Goal: Information Seeking & Learning: Learn about a topic

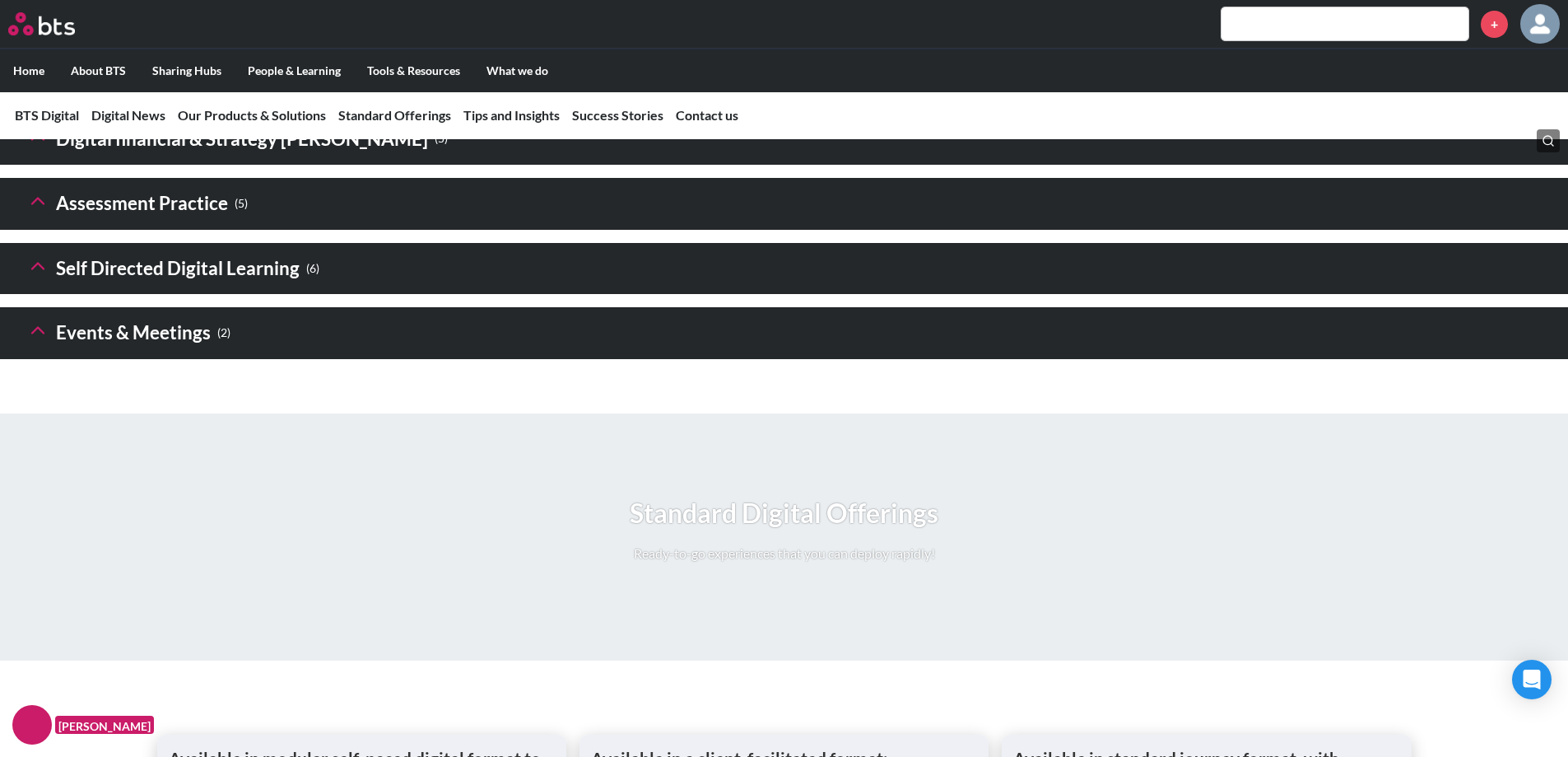
scroll to position [2167, 0]
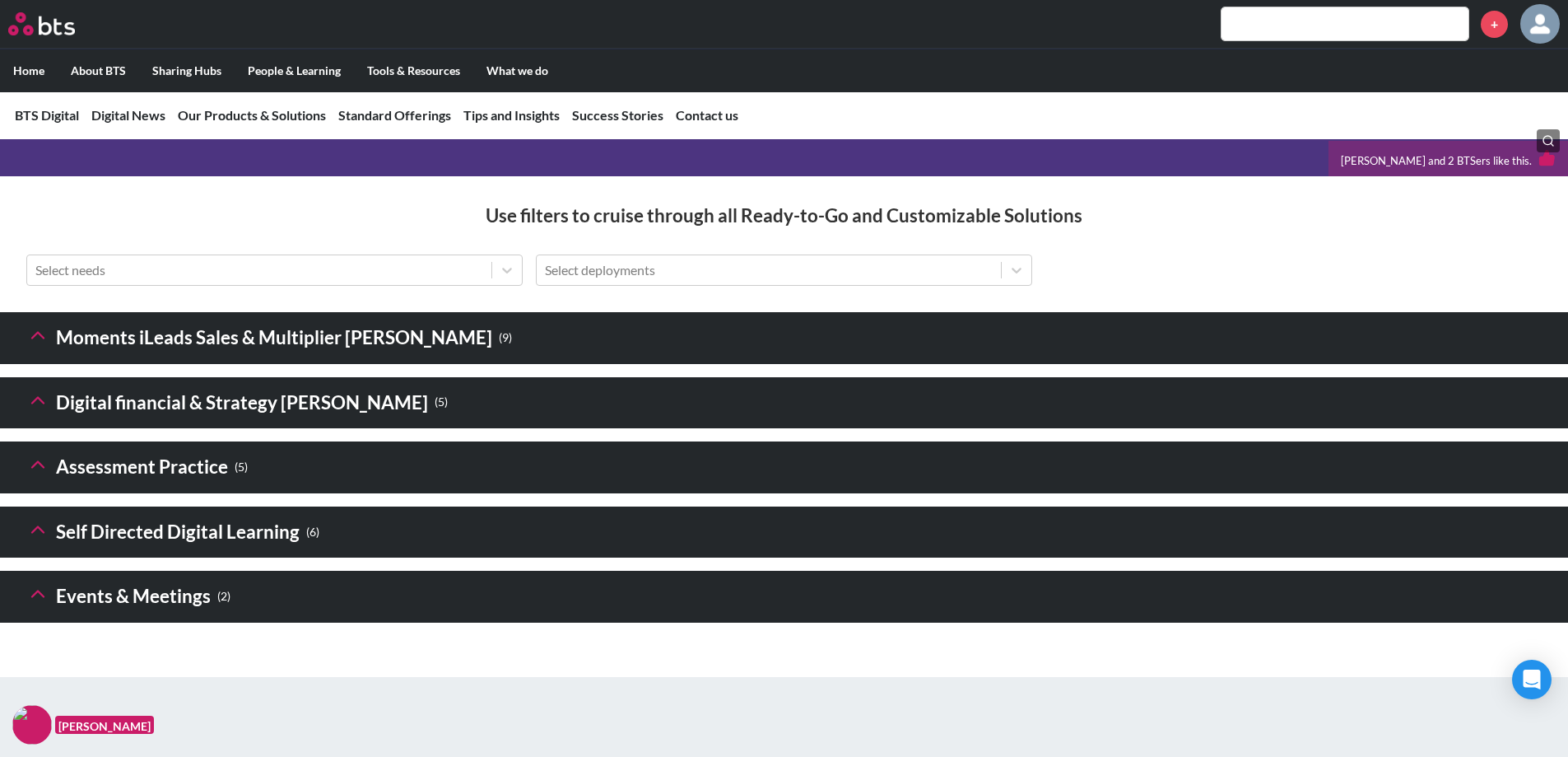
click at [158, 614] on h3 "Events & Meetings ( 2 )" at bounding box center [128, 597] width 204 height 36
click at [33, 605] on icon at bounding box center [38, 593] width 23 height 23
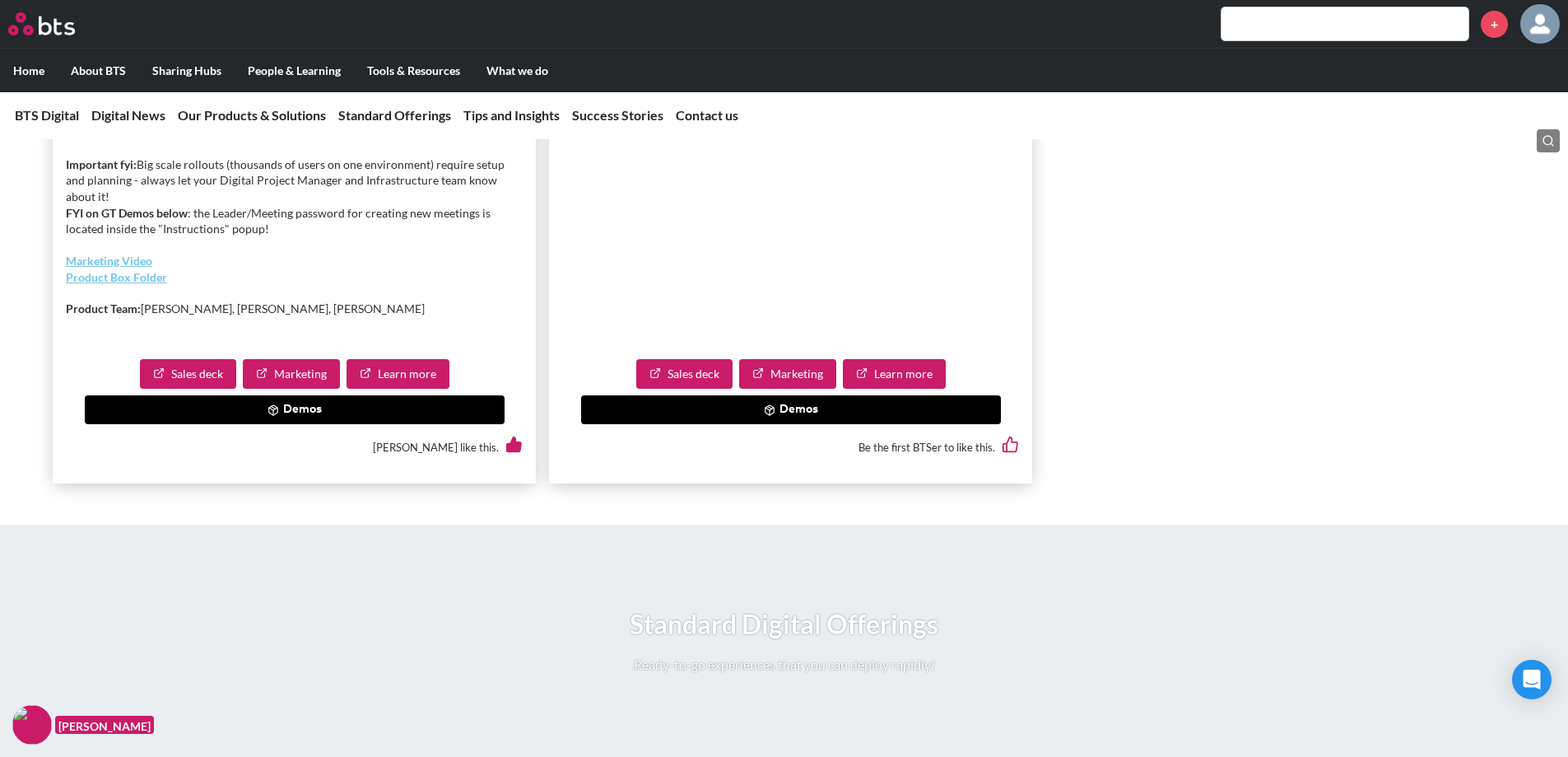
scroll to position [3238, 0]
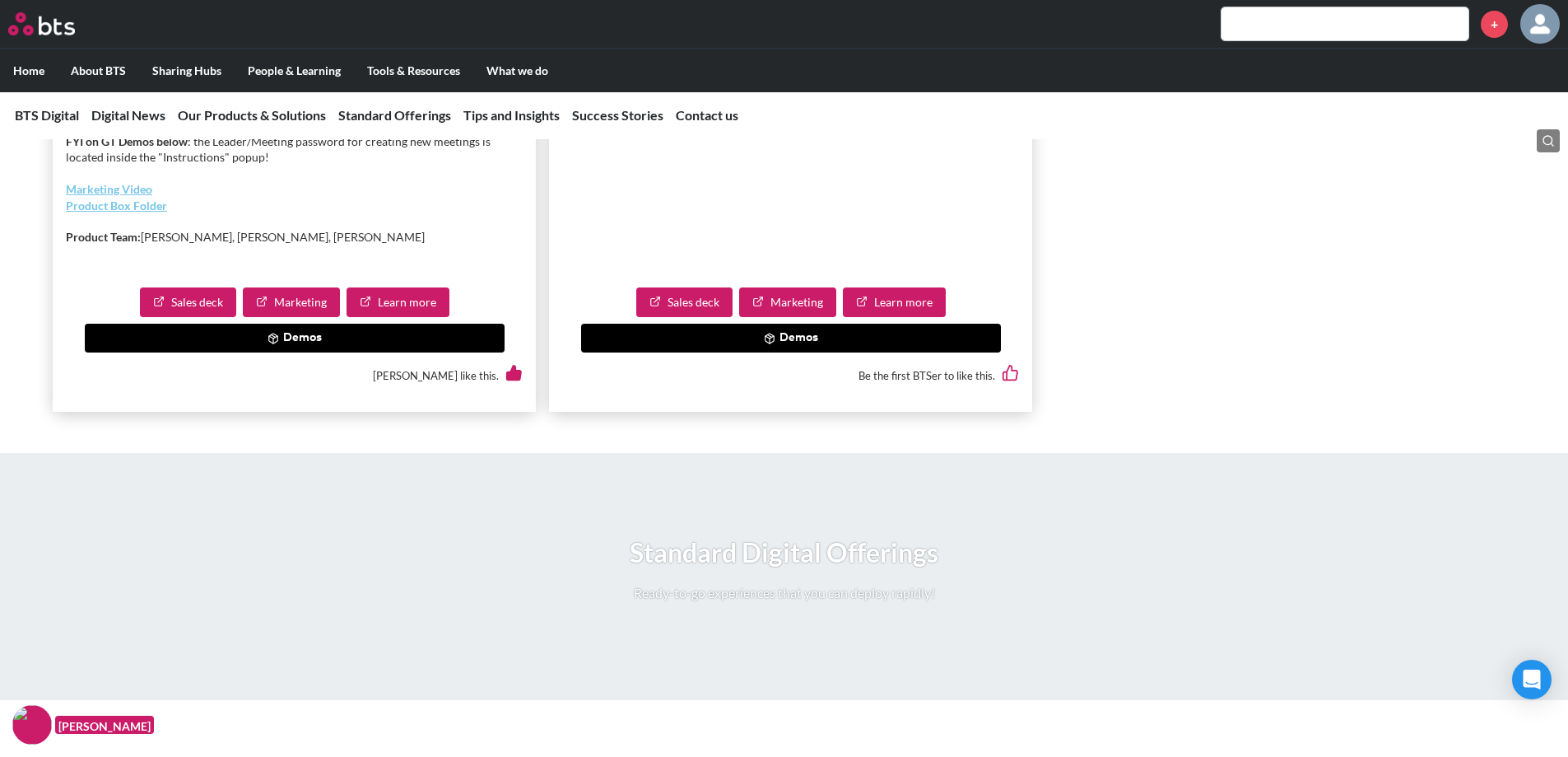
click at [800, 353] on button "Demos" at bounding box center [790, 339] width 420 height 29
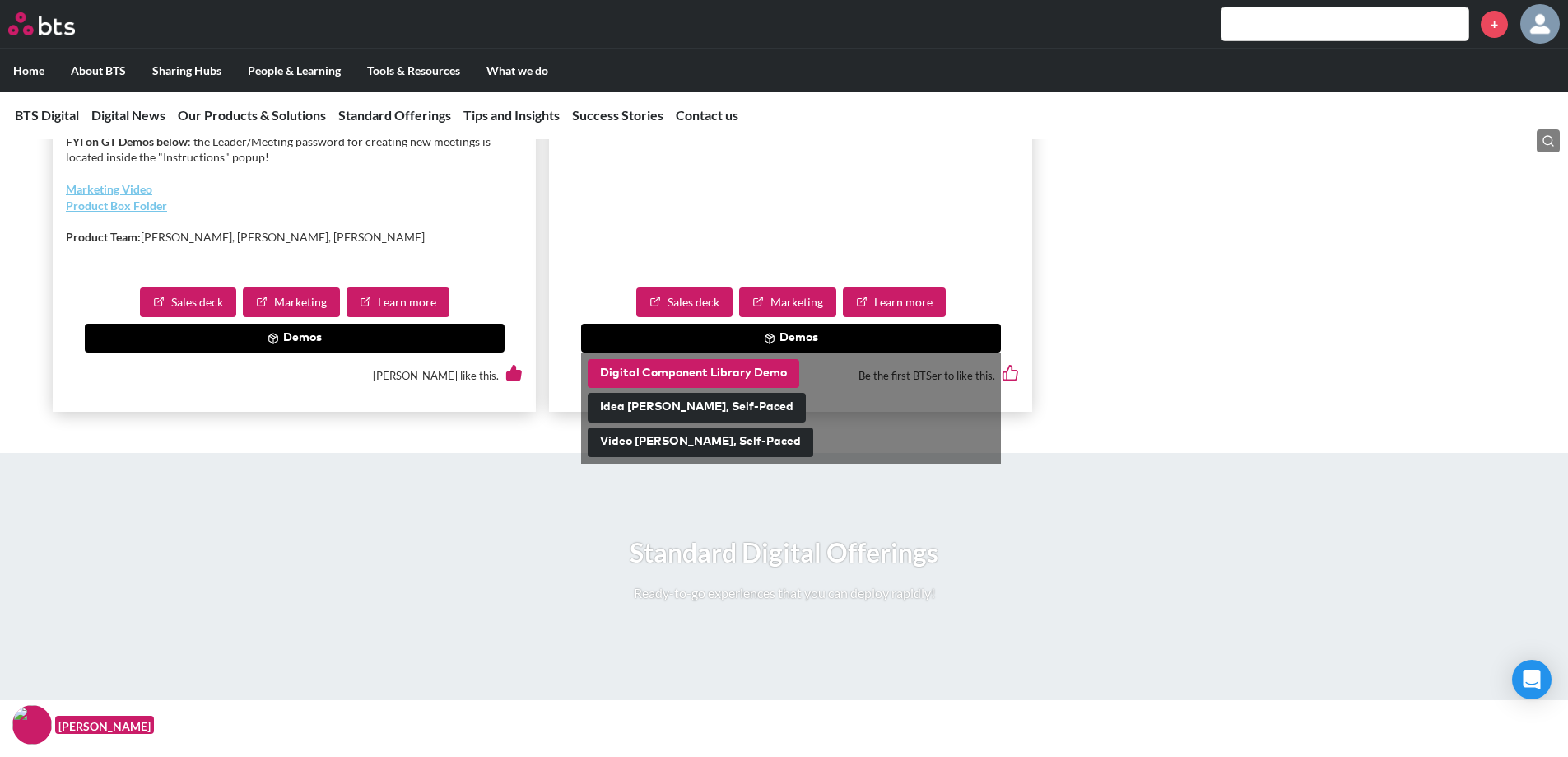
click at [742, 389] on button "Digital Component Library Demo" at bounding box center [693, 373] width 211 height 29
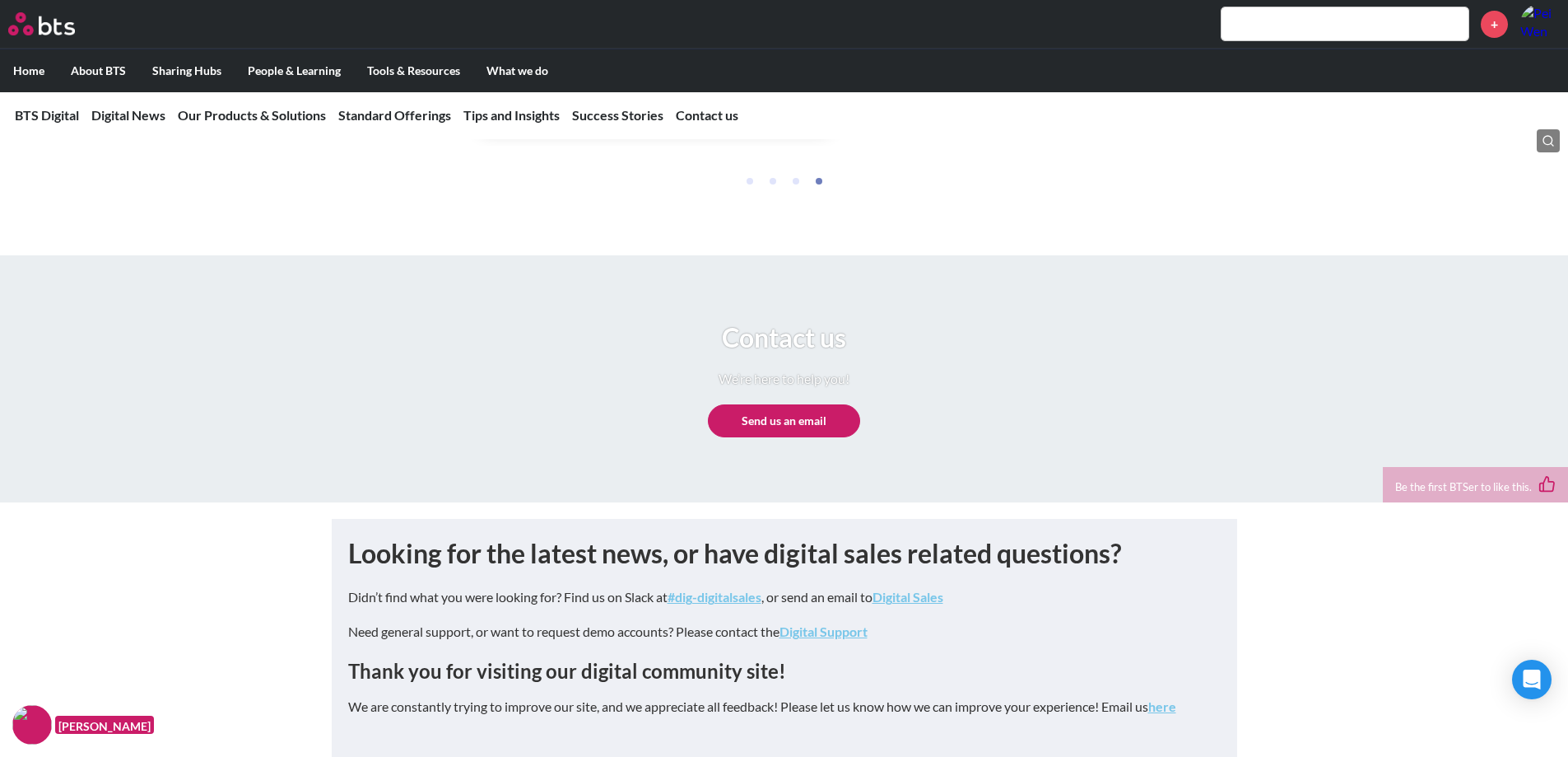
scroll to position [7197, 0]
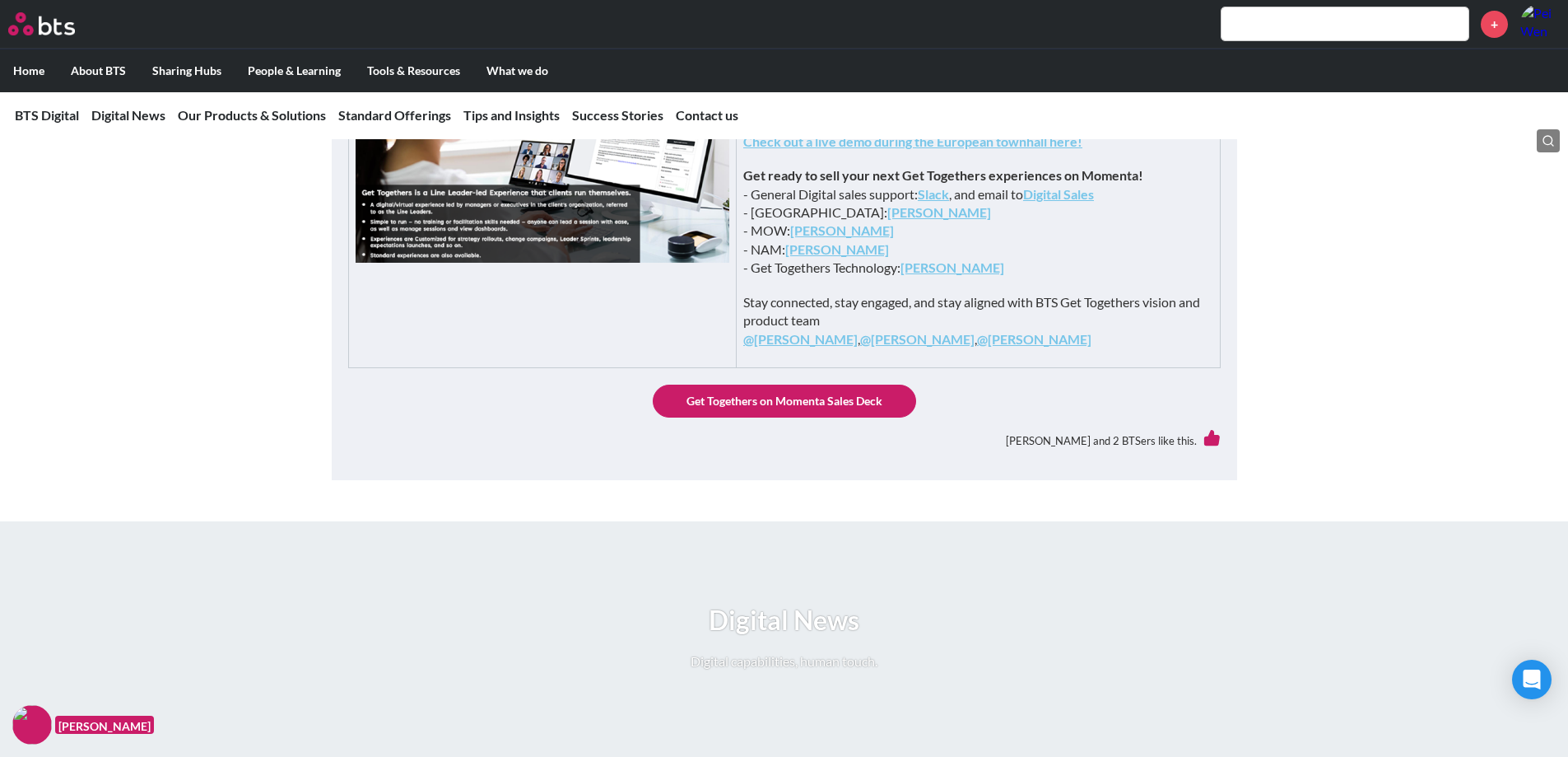
click at [1510, 72] on ul "Home About BTS Who we are How we work: Policies, Toolkits and Guidance Internal…" at bounding box center [784, 70] width 1568 height 44
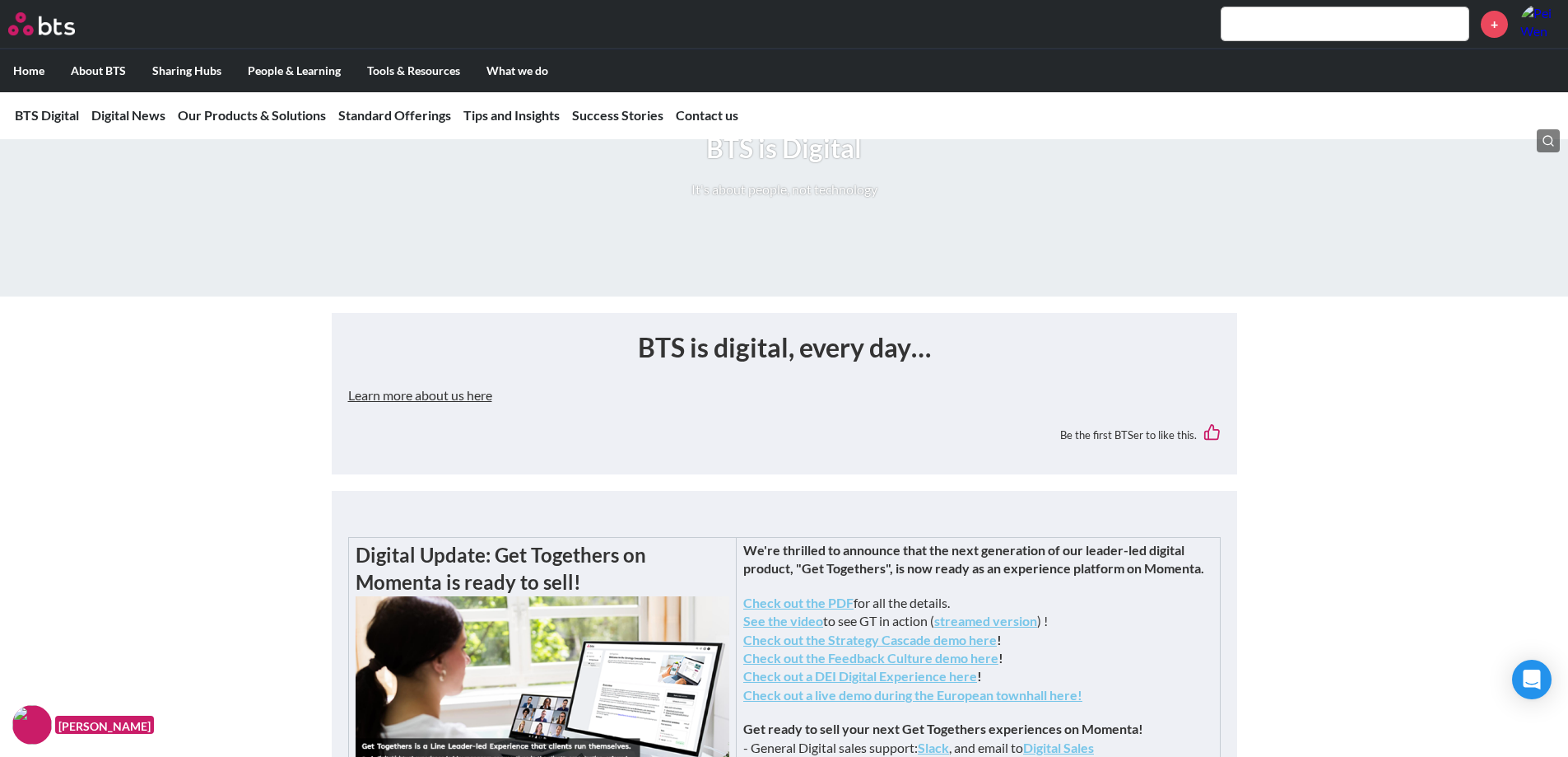
scroll to position [0, 0]
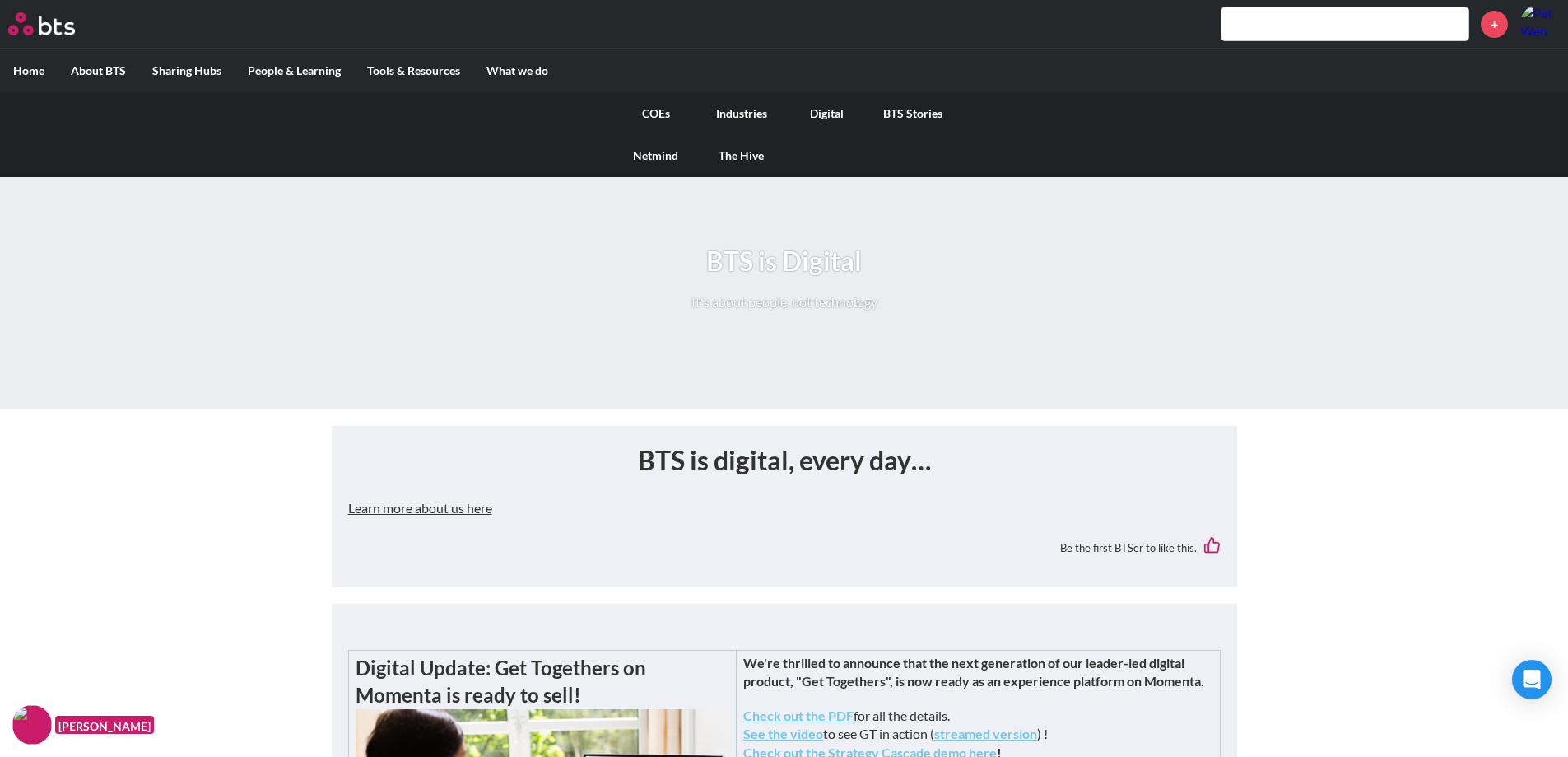
scroll to position [741, 0]
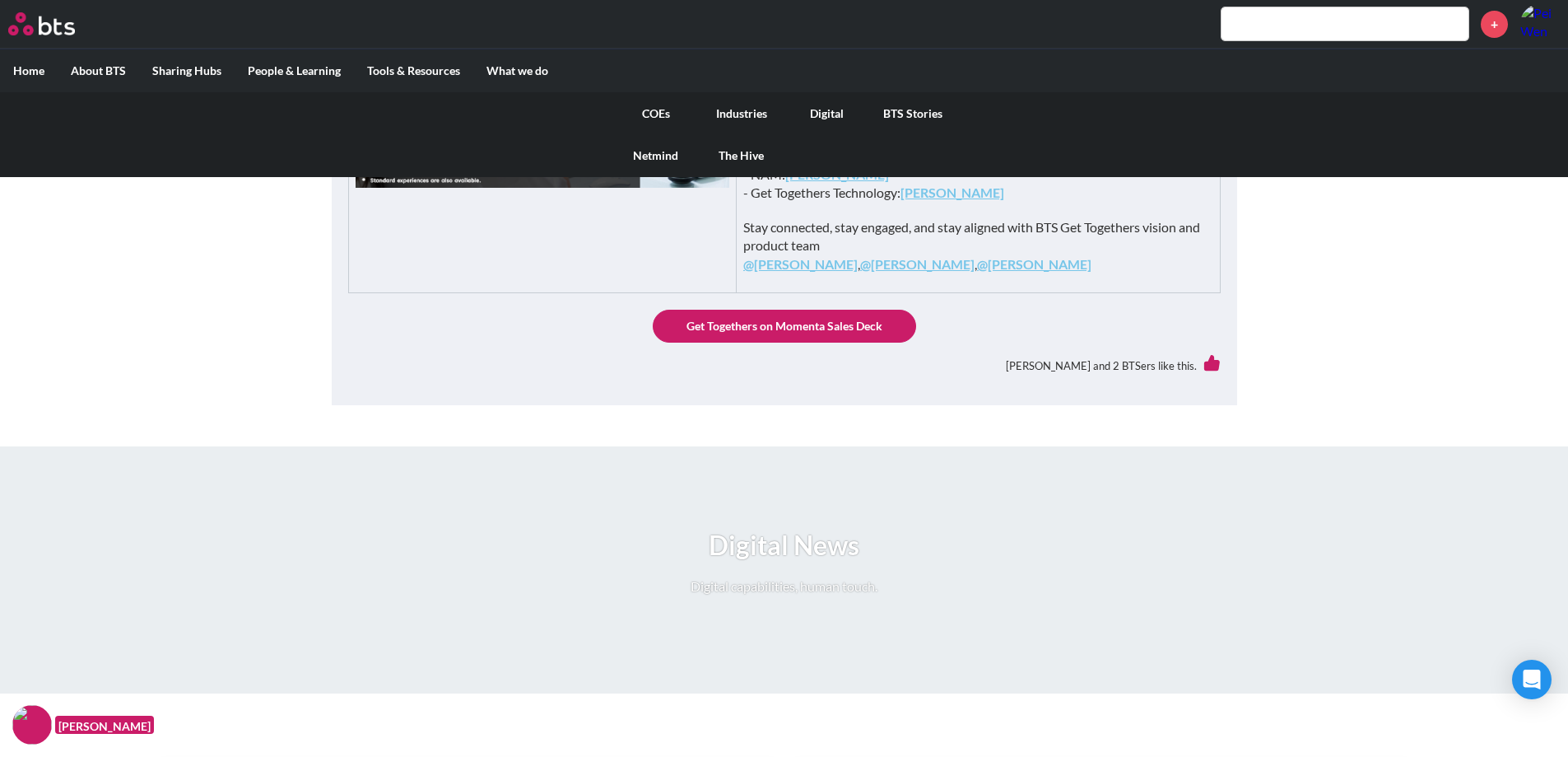
click at [821, 118] on link "Digital" at bounding box center [828, 114] width 86 height 43
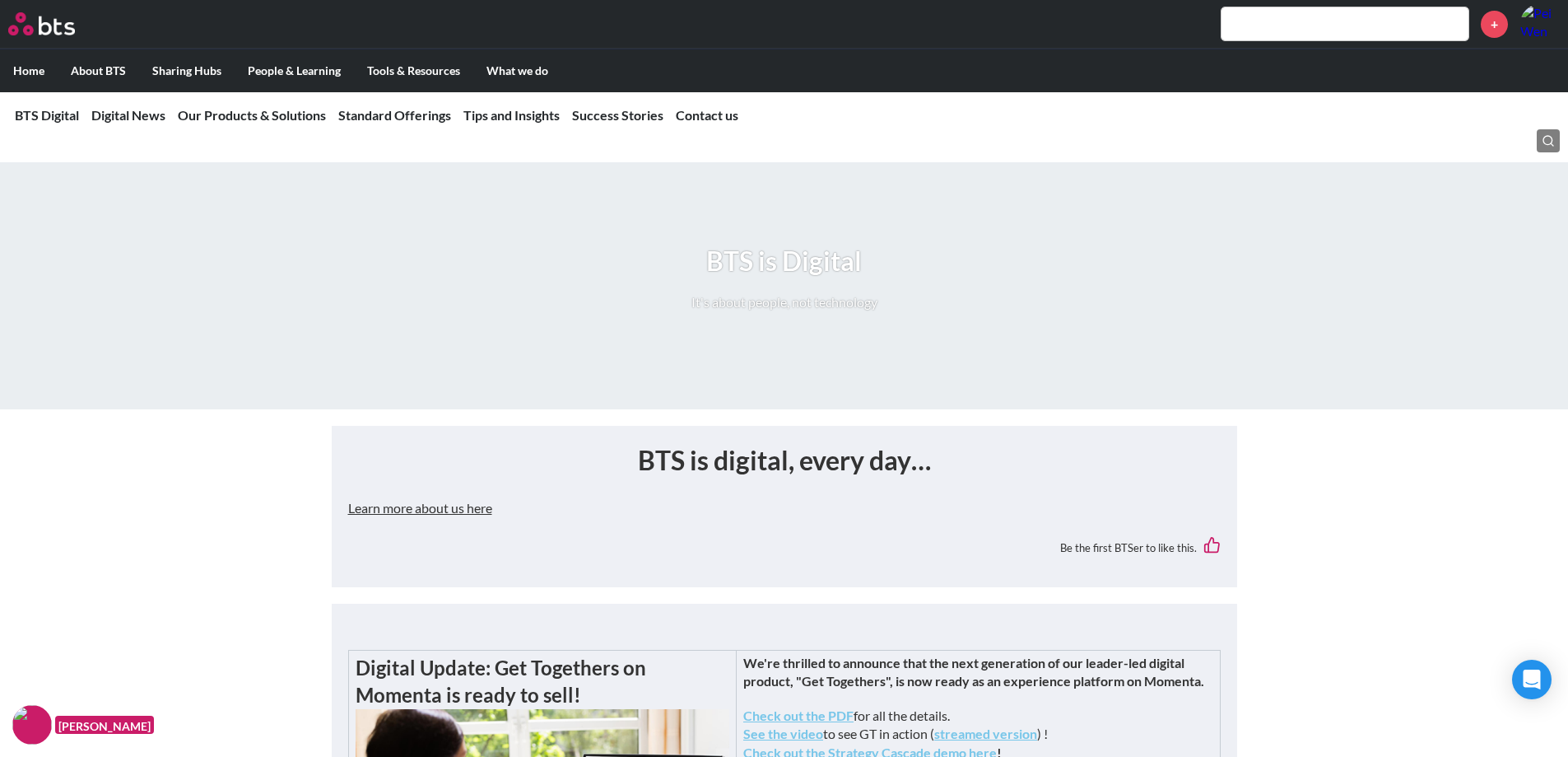
scroll to position [2224, 0]
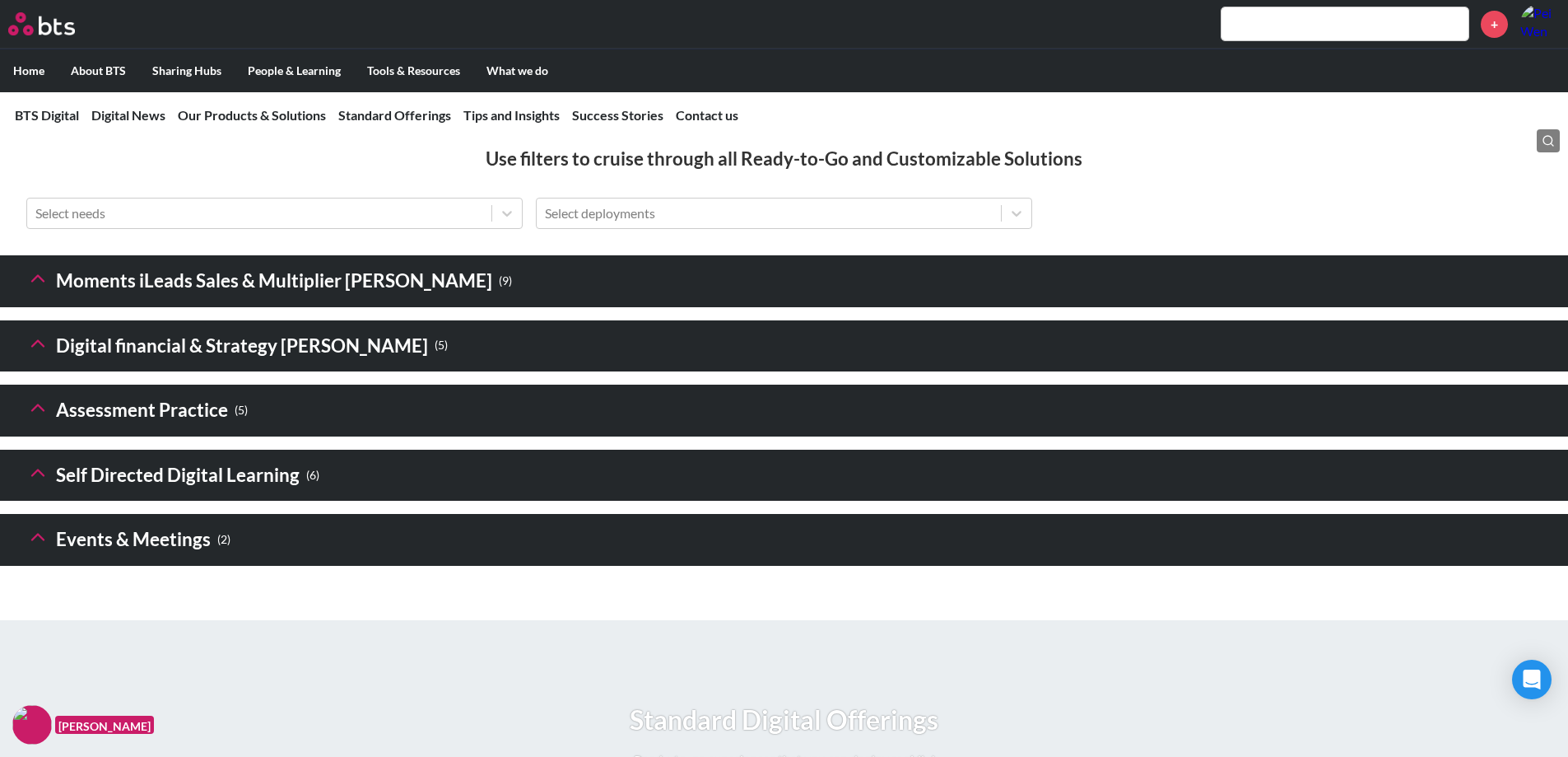
click at [59, 557] on h3 "Events & Meetings ( 2 )" at bounding box center [128, 539] width 204 height 36
click at [42, 548] on icon at bounding box center [38, 536] width 23 height 23
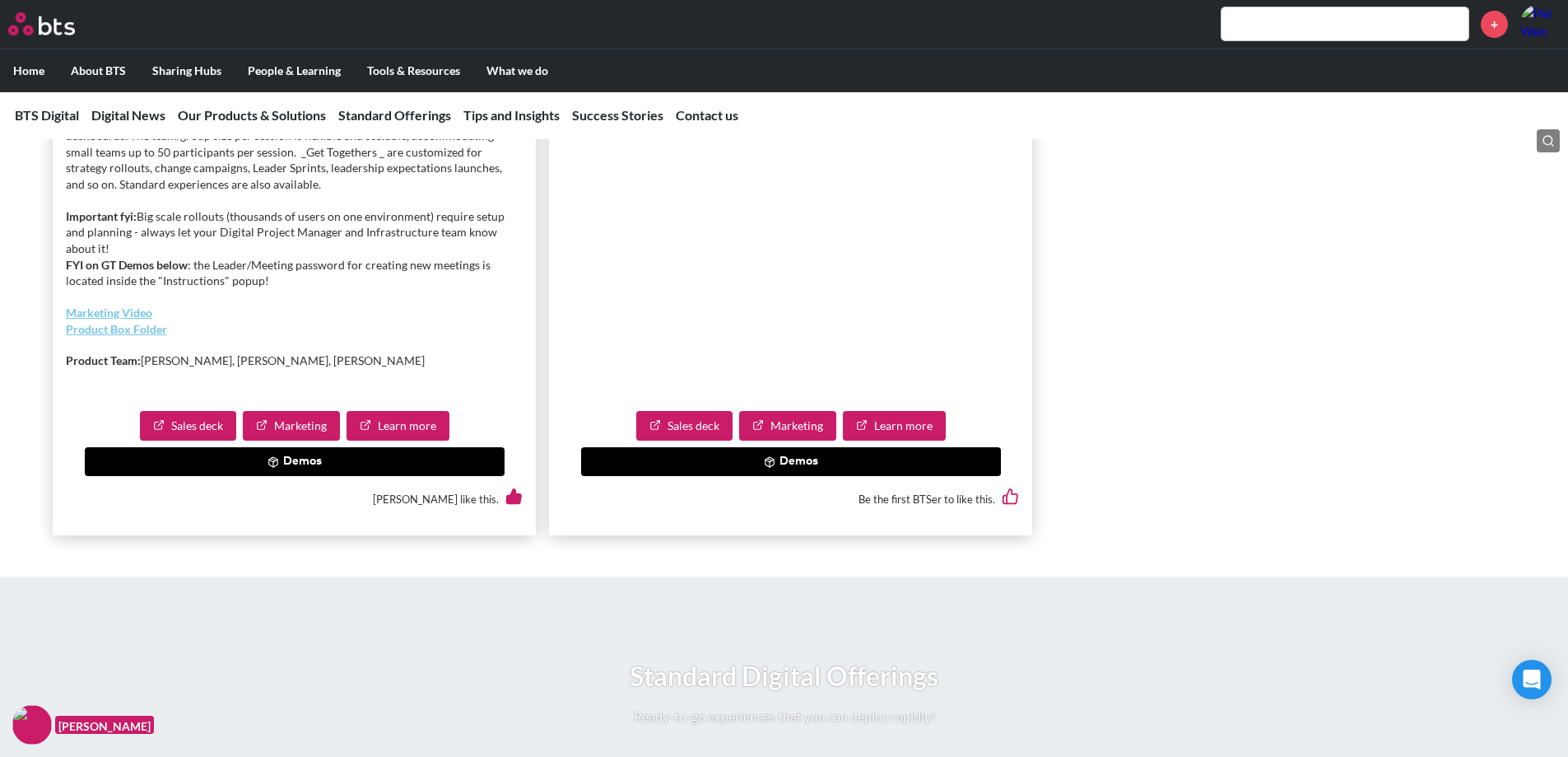
scroll to position [3130, 0]
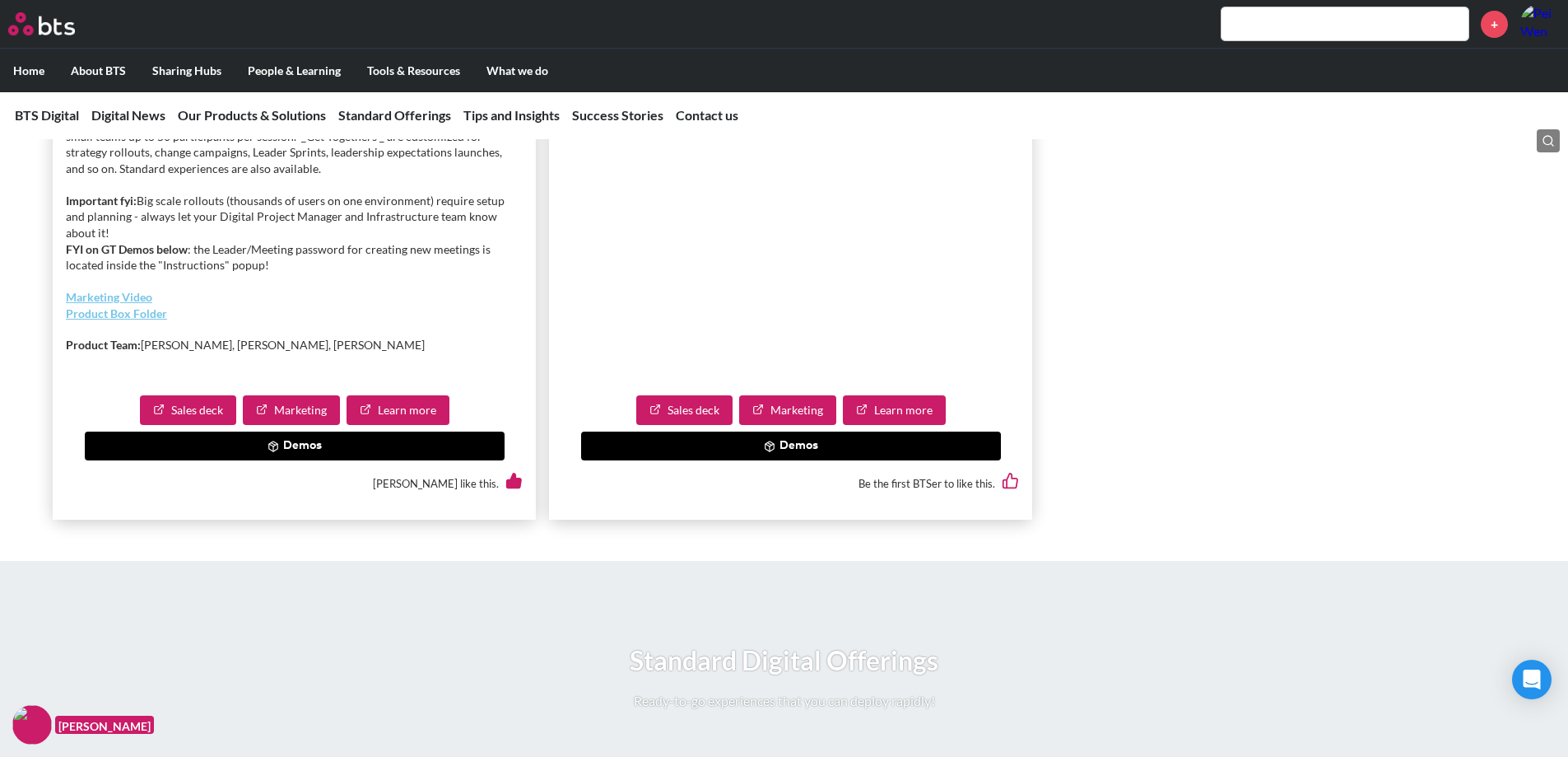
click at [769, 461] on button "Demos" at bounding box center [790, 447] width 420 height 29
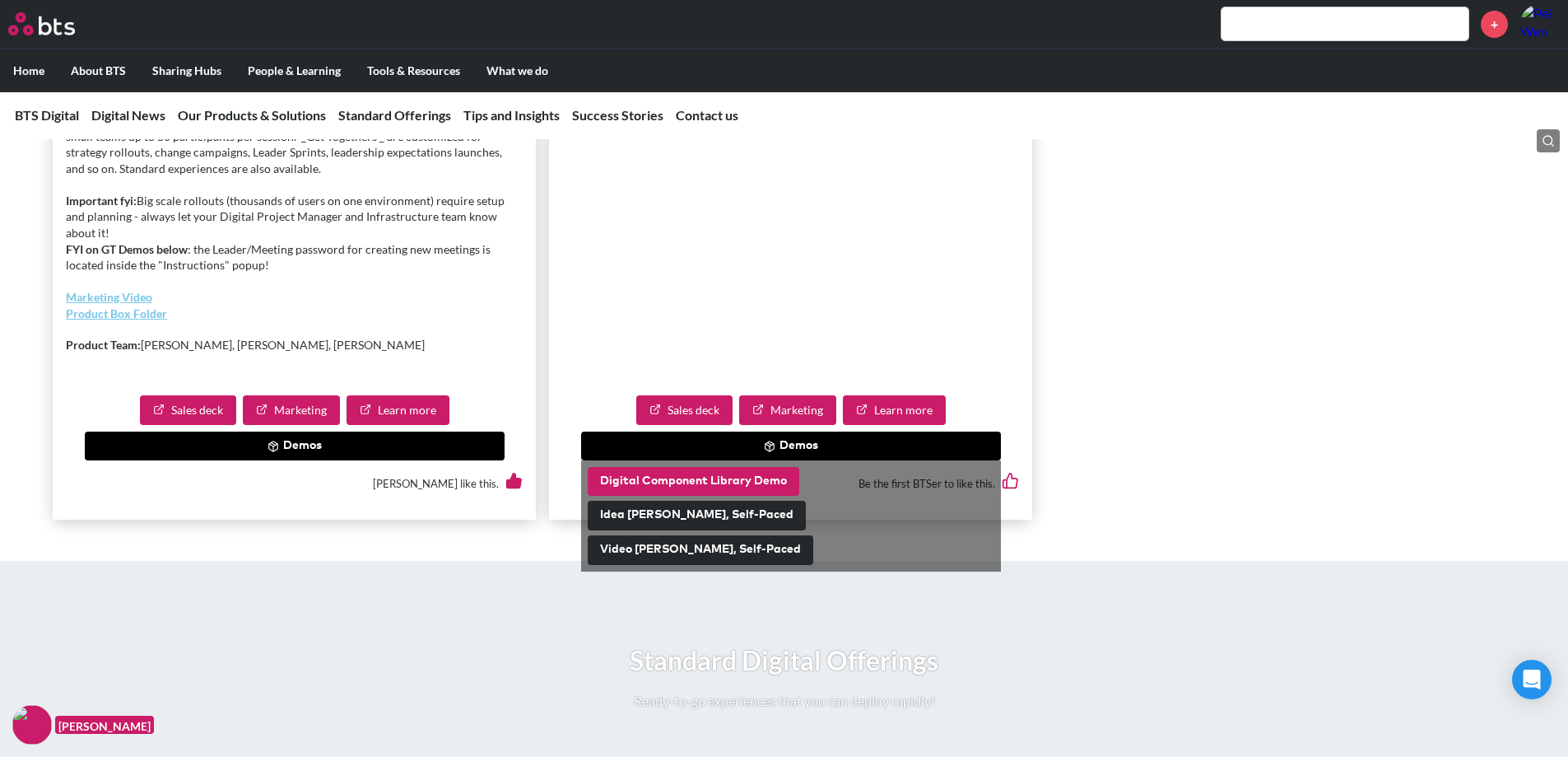
click at [673, 497] on button "Digital Component Library Demo" at bounding box center [693, 481] width 211 height 29
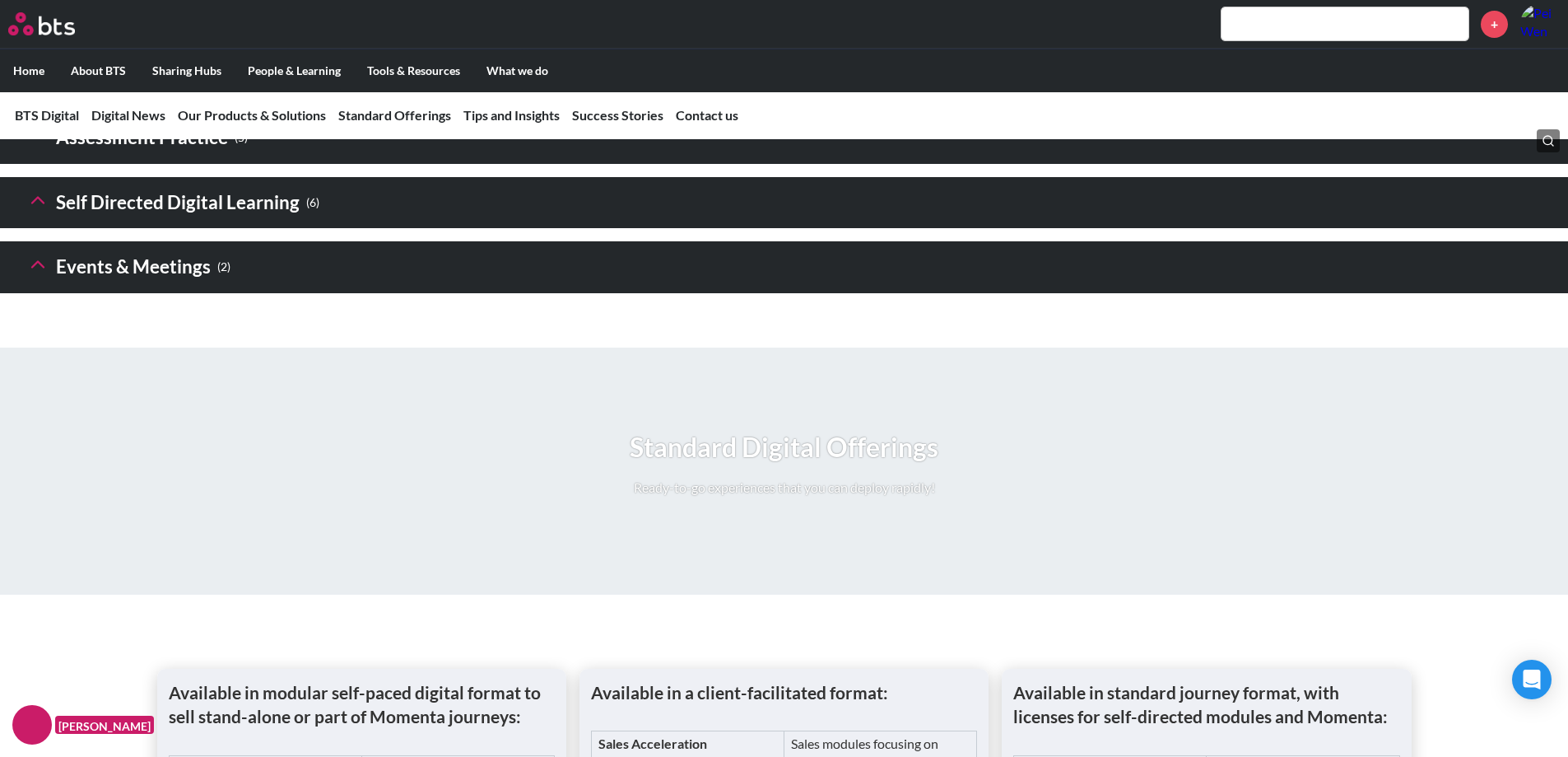
scroll to position [2471, 0]
